Goal: Answer question/provide support: Share knowledge or assist other users

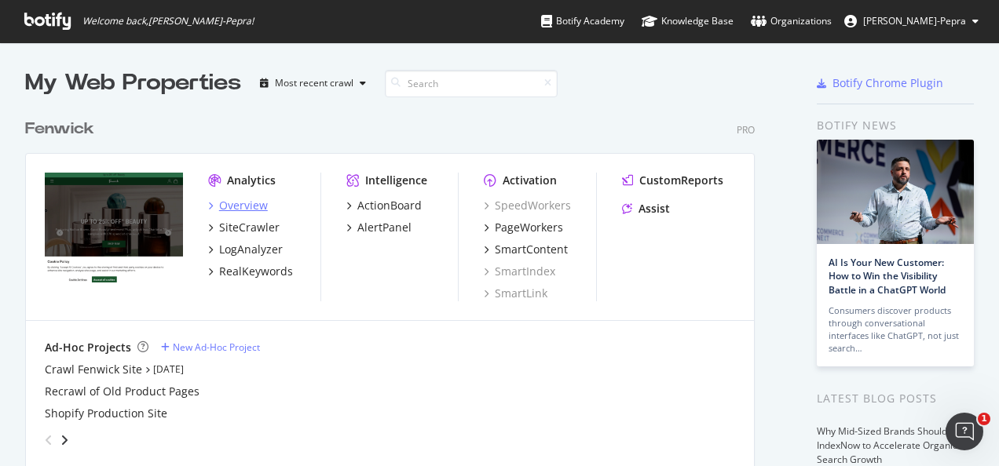
click at [251, 208] on div "Overview" at bounding box center [243, 206] width 49 height 16
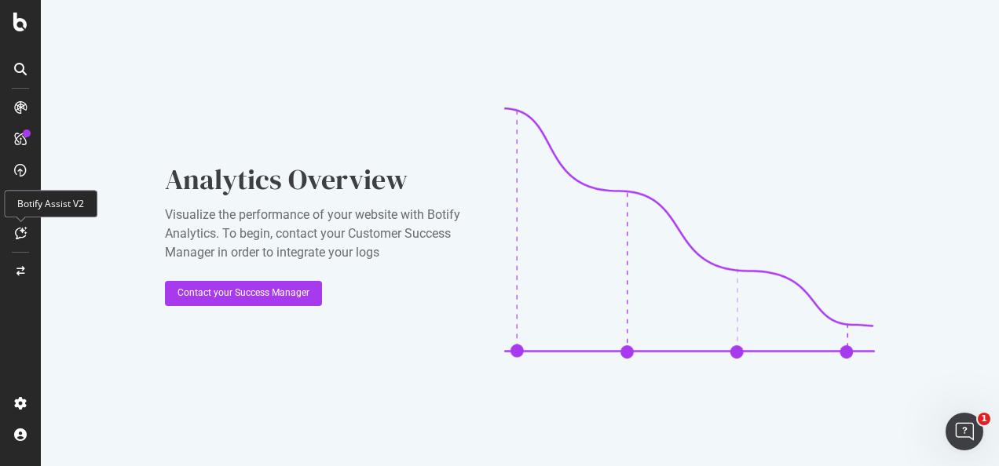
click at [29, 236] on div at bounding box center [20, 233] width 25 height 25
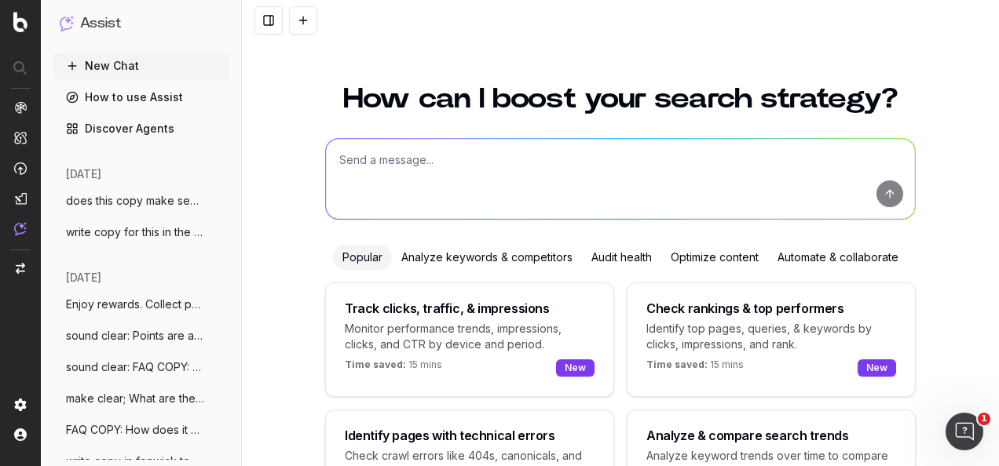
scroll to position [129, 0]
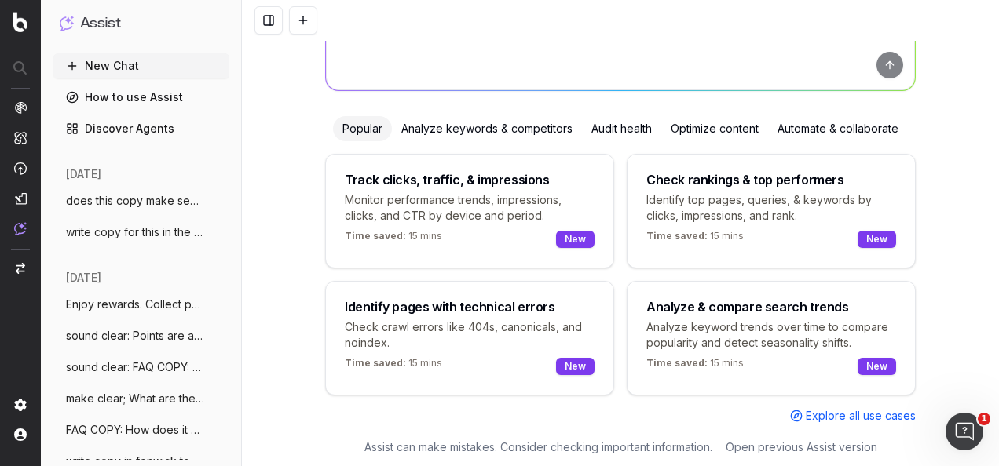
click at [451, 185] on div "Track clicks, traffic, & impressions" at bounding box center [447, 180] width 205 height 13
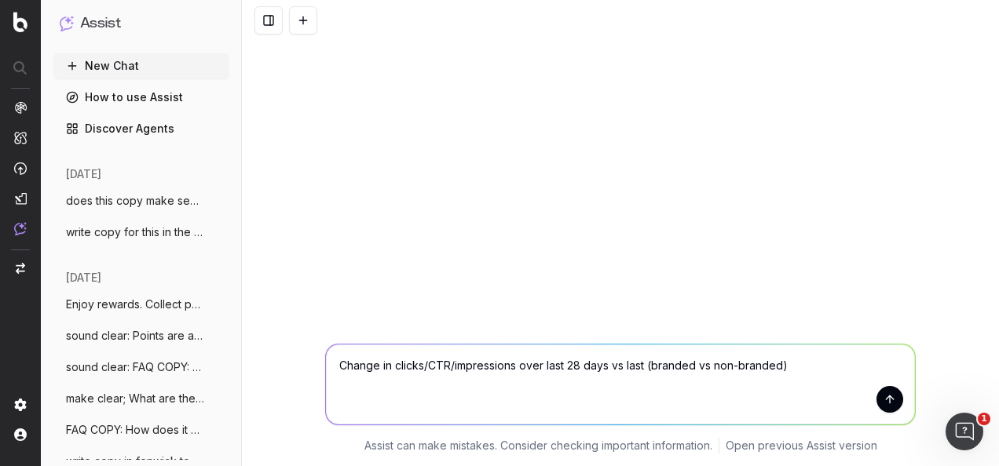
scroll to position [0, 0]
click at [474, 371] on textarea "Change in clicks/CTR/impressions over last 28 days vs last (branded vs non-bran…" at bounding box center [620, 385] width 589 height 80
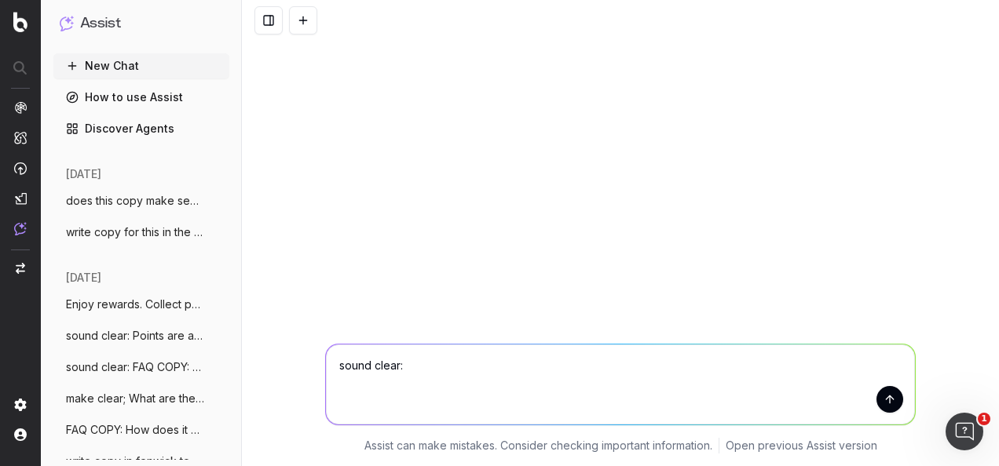
paste textarea "An editorial article focused on 'Back to Uni' essentials, designed to complemen…"
type textarea "sound clear: An editorial article focused on 'Back to Uni' essentials, designed…"
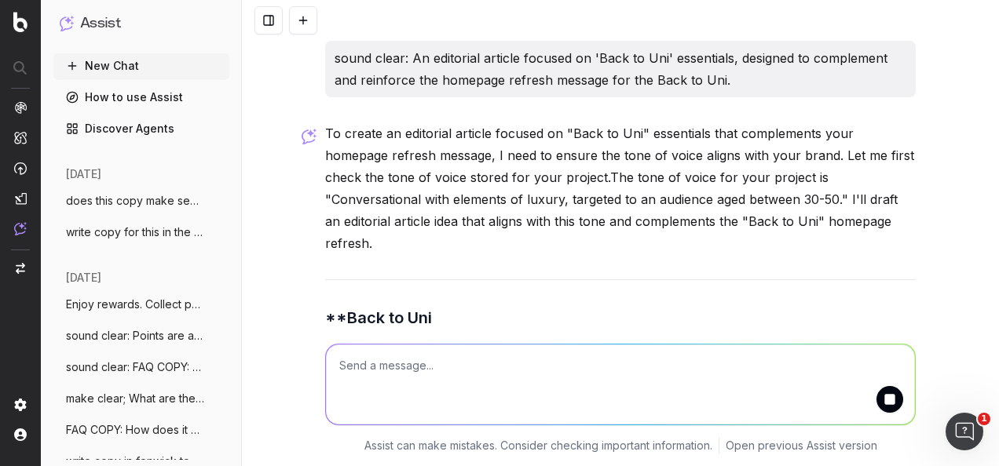
scroll to position [20, 0]
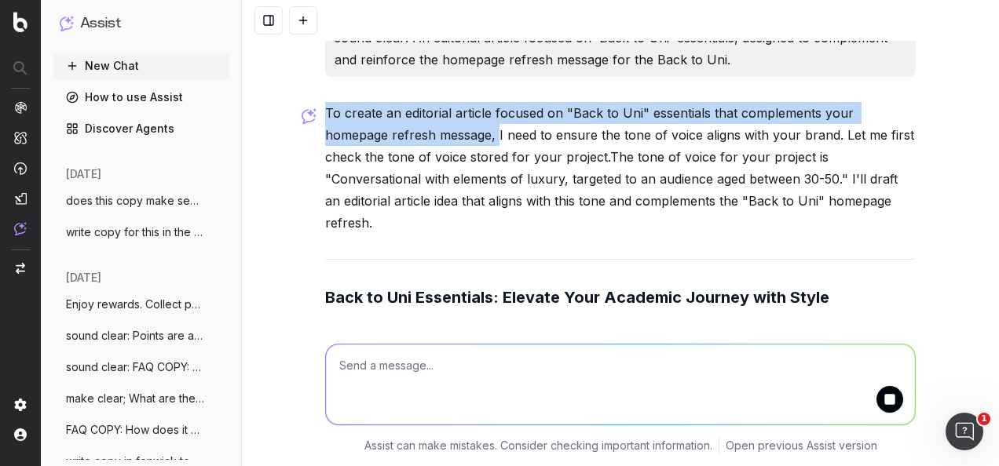
drag, startPoint x: 320, startPoint y: 111, endPoint x: 427, endPoint y: 140, distance: 110.7
click at [427, 140] on p "To create an editorial article focused on "Back to Uni" essentials that complem…" at bounding box center [620, 168] width 590 height 132
copy p "To create an editorial article focused on "Back to Uni" essentials that complem…"
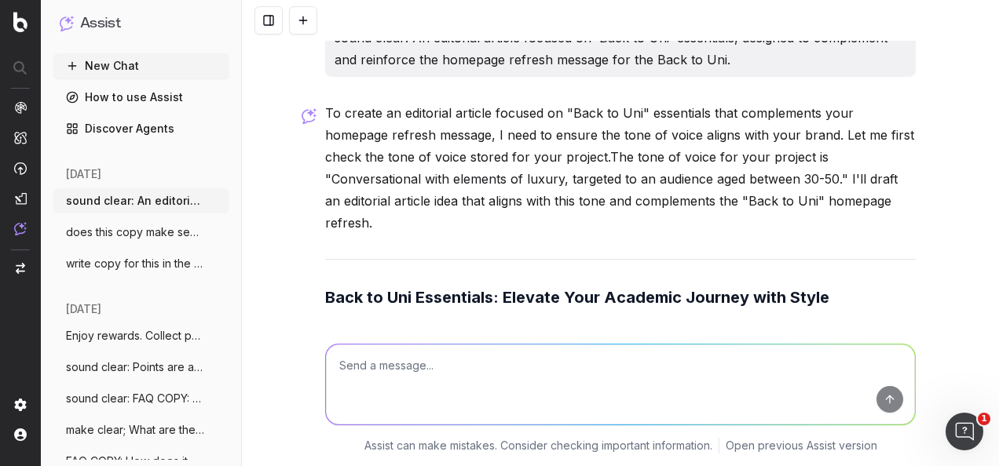
click at [564, 373] on textarea at bounding box center [620, 385] width 589 height 80
paste textarea "To create an editorial article focused on "Back to Uni" essentials that'll comp…"
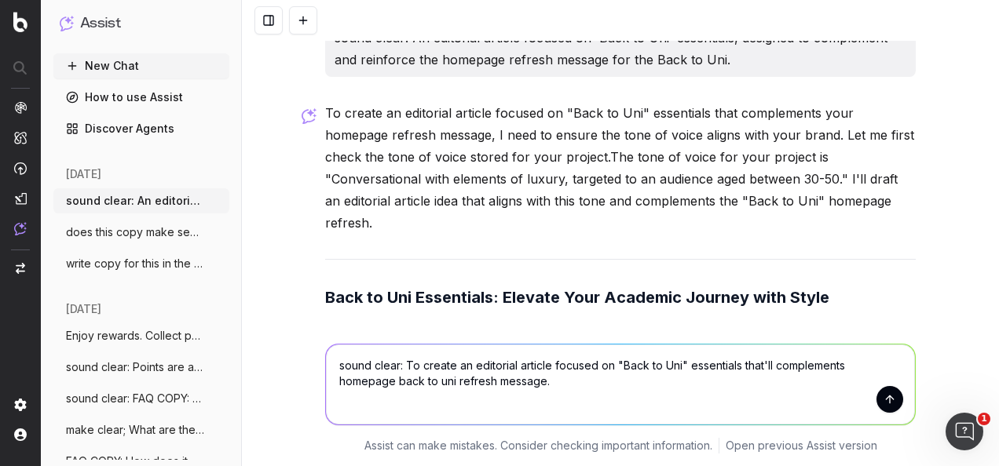
drag, startPoint x: 400, startPoint y: 364, endPoint x: 330, endPoint y: 364, distance: 69.9
click at [330, 364] on textarea "sound clear: To create an editorial article focused on "Back to Uni" essentials…" at bounding box center [620, 385] width 589 height 80
type textarea "make this sentence clear: To create an editorial article focused on "Back to Un…"
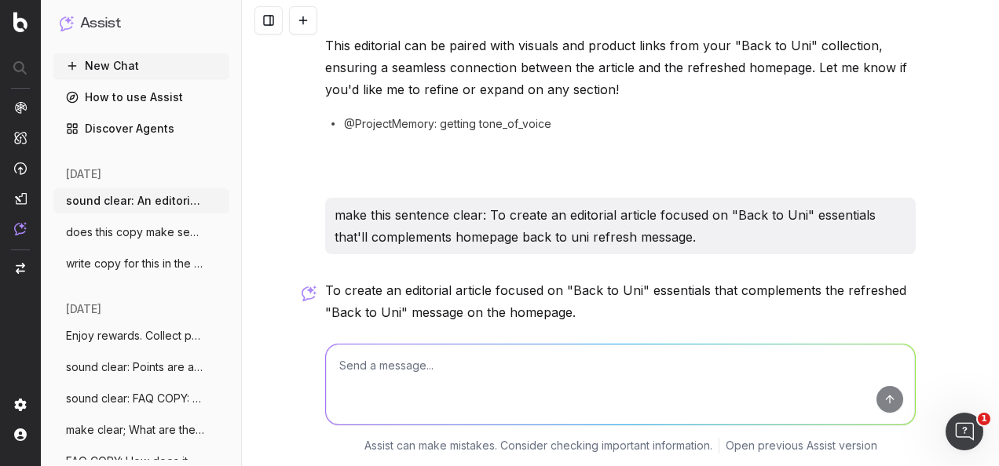
scroll to position [1061, 0]
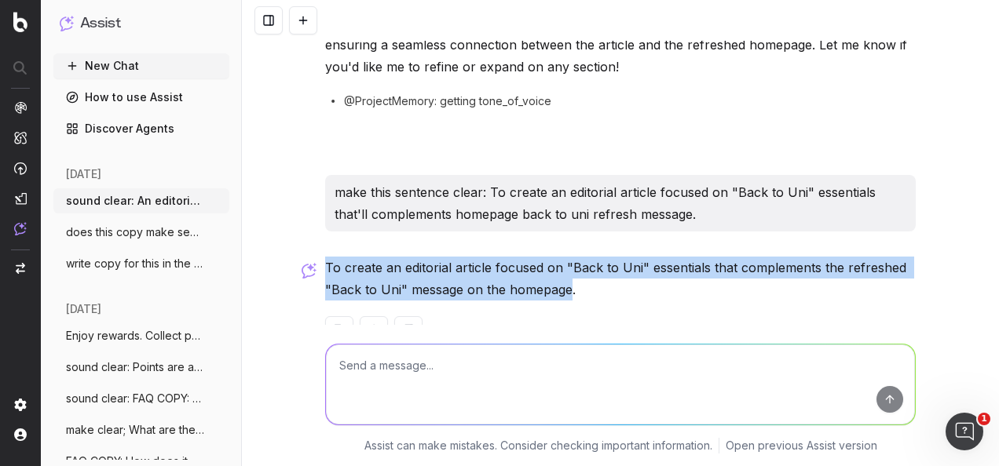
drag, startPoint x: 564, startPoint y: 247, endPoint x: 322, endPoint y: 226, distance: 242.7
click at [325, 257] on p "To create an editorial article focused on "Back to Uni" essentials that complem…" at bounding box center [620, 279] width 590 height 44
copy p "To create an editorial article focused on "Back to Uni" essentials that complem…"
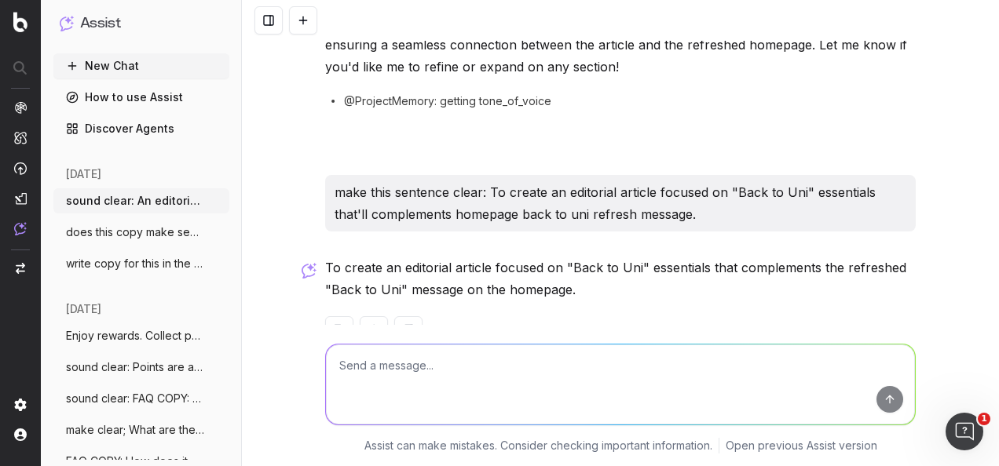
click at [639, 364] on textarea at bounding box center [620, 385] width 589 height 80
paste textarea "I’m having trouble logging in – what should I do? If you’re unable to log in, t…"
type textarea "re-write: I’m having trouble logging in – what should I do? If you’re unable to…"
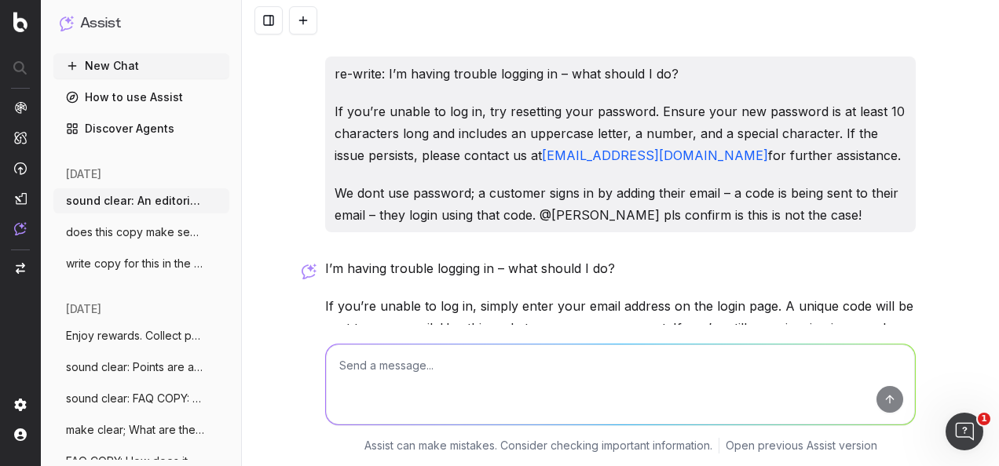
scroll to position [1403, 0]
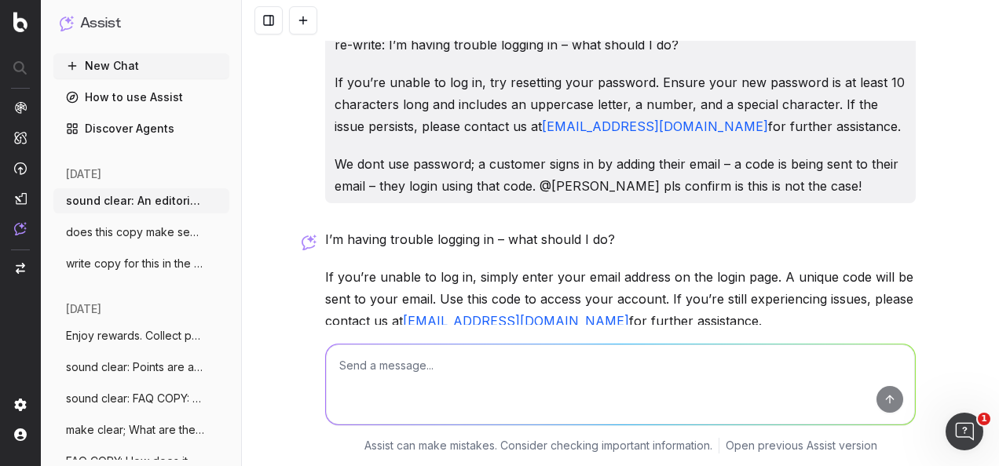
drag, startPoint x: 734, startPoint y: 279, endPoint x: 320, endPoint y: 234, distance: 417.0
click at [325, 266] on p "If you’re unable to log in, simply enter your email address on the login page. …" at bounding box center [620, 299] width 590 height 66
copy p "If you’re unable to log in, simply enter your email address on the login page. …"
click at [454, 228] on p "I’m having trouble logging in – what should I do?" at bounding box center [620, 239] width 590 height 22
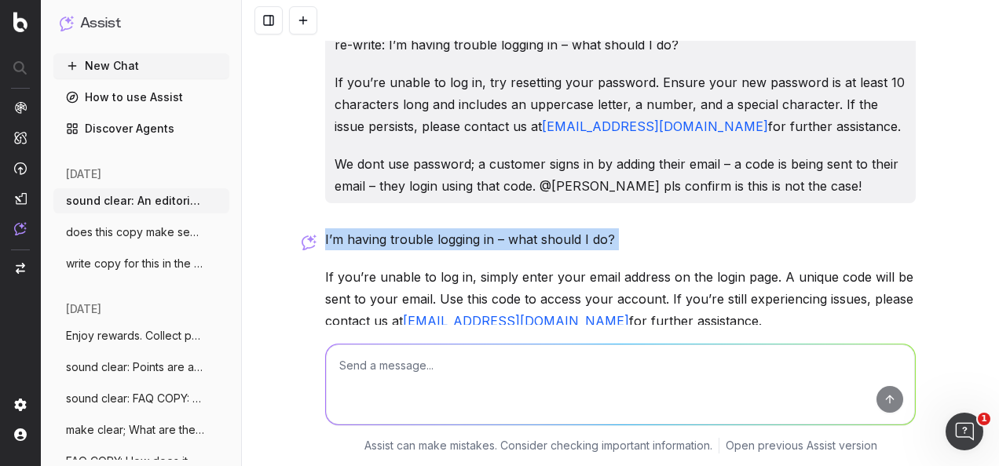
click at [454, 228] on p "I’m having trouble logging in – what should I do?" at bounding box center [620, 239] width 590 height 22
copy p "I’m having trouble logging in – what should I do?"
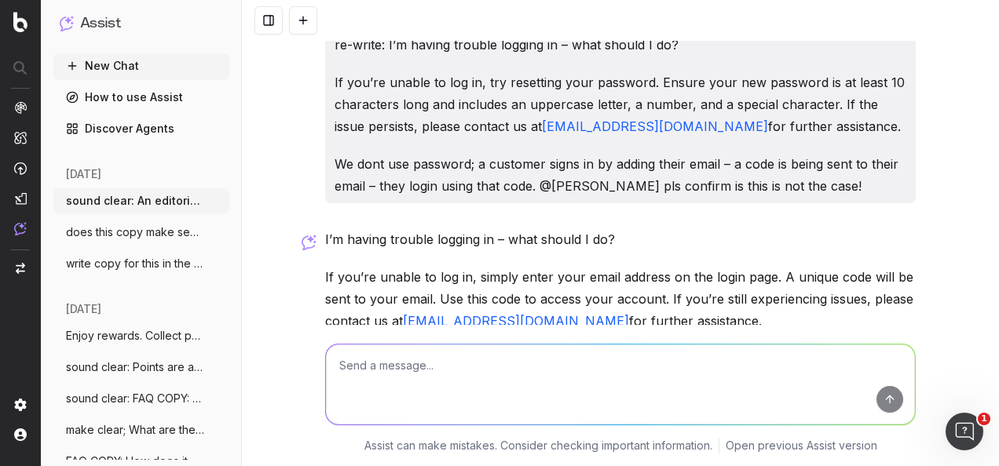
click at [425, 375] on textarea at bounding box center [620, 385] width 589 height 80
paste textarea "Does this make sense? You can't enter your email address on the login page if y…"
type textarea "Does this make sense? You can't enter your email address on the login page if y…"
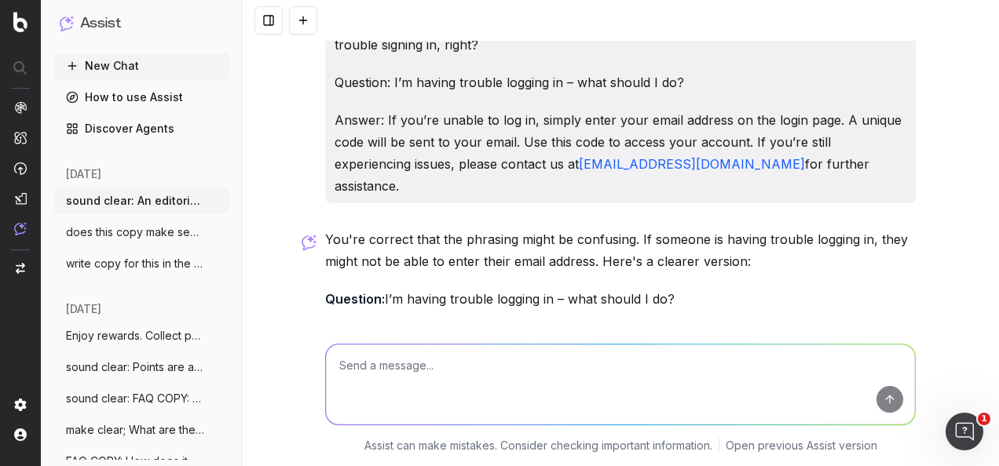
scroll to position [1915, 0]
